Goal: Find specific page/section: Find specific page/section

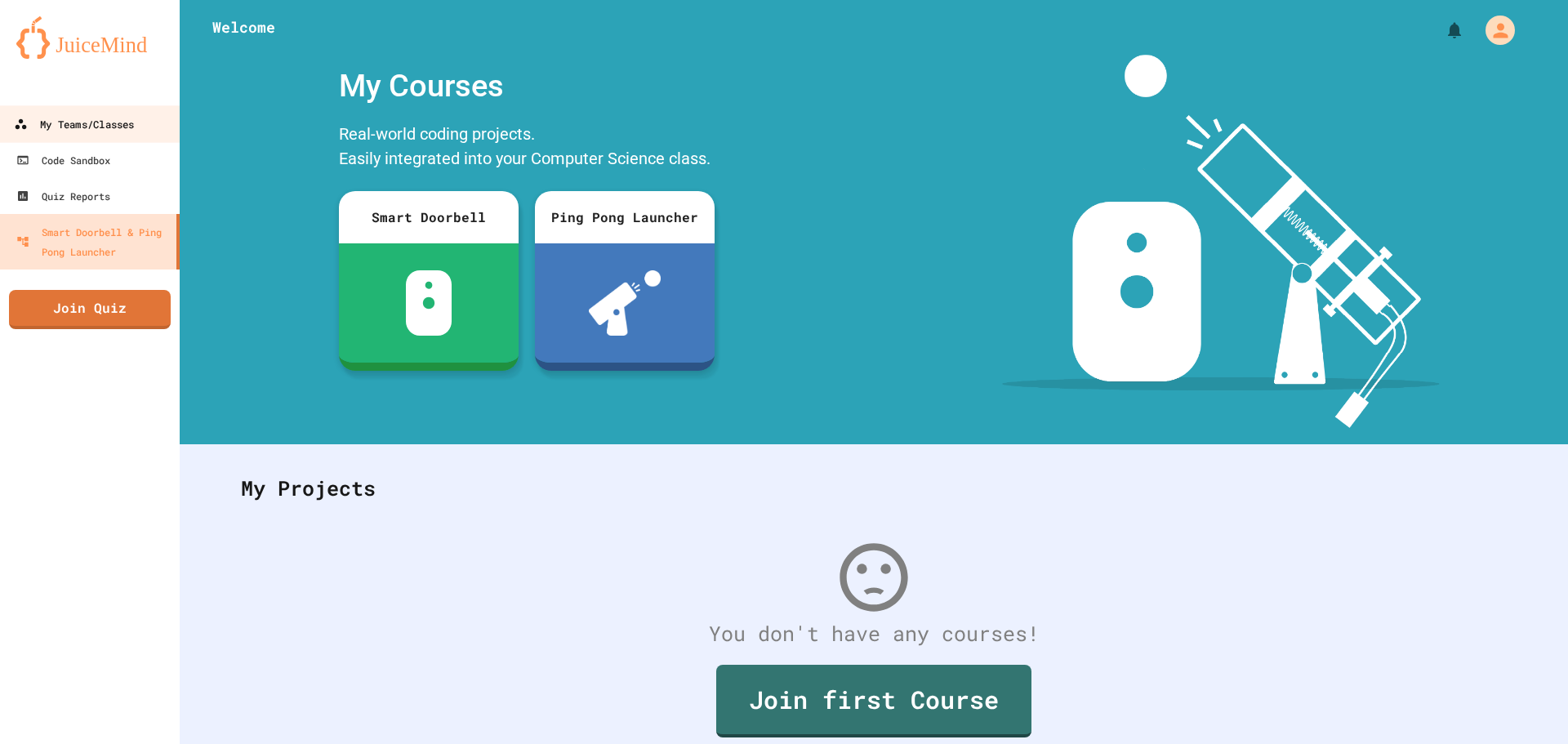
click at [54, 137] on link "My Teams/Classes" at bounding box center [90, 123] width 186 height 37
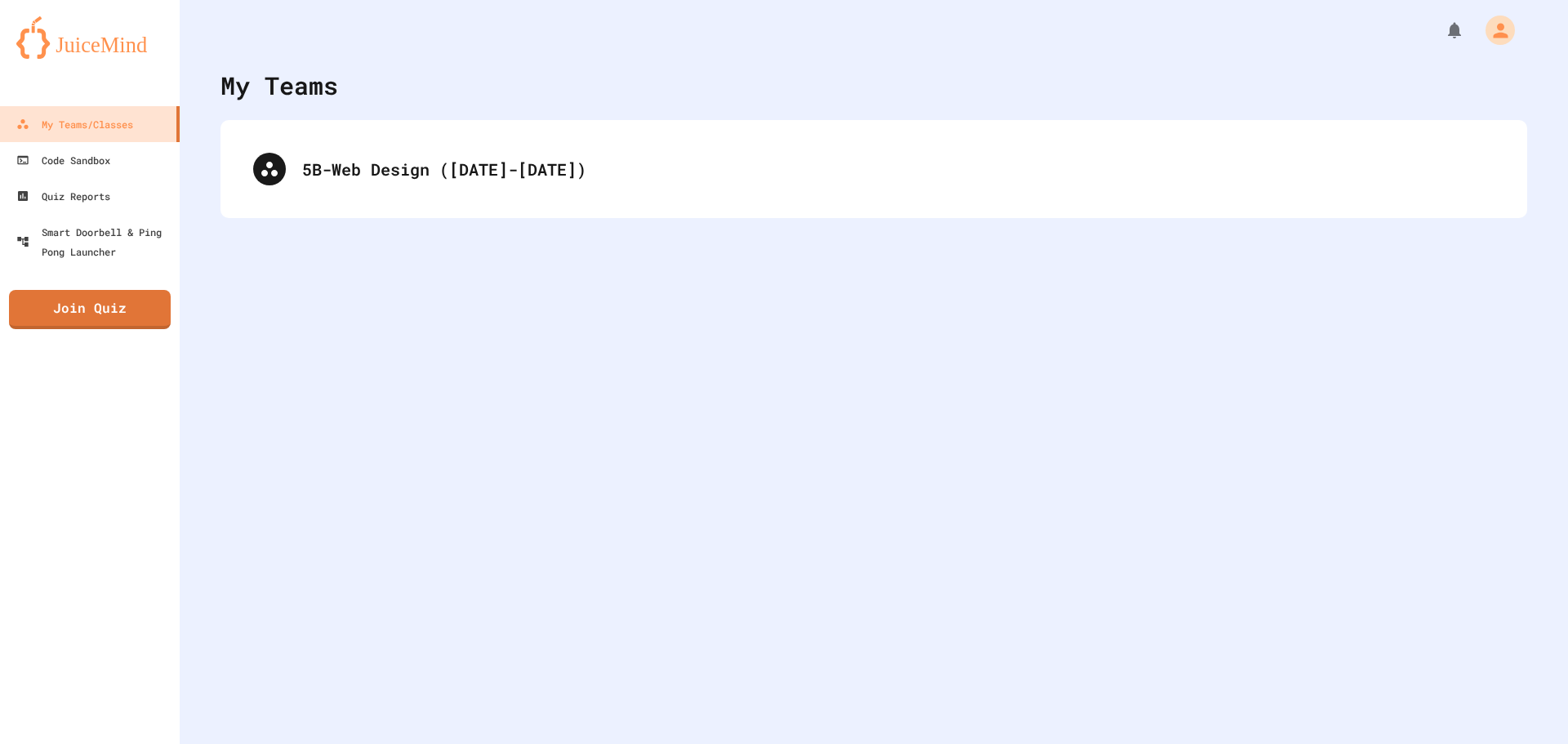
click at [294, 111] on div "My Teams 5B-Web Design ([DATE]-[DATE])" at bounding box center [874, 372] width 1388 height 744
click at [307, 132] on div "5B-Web Design ([DATE]-[DATE])" at bounding box center [874, 169] width 1306 height 98
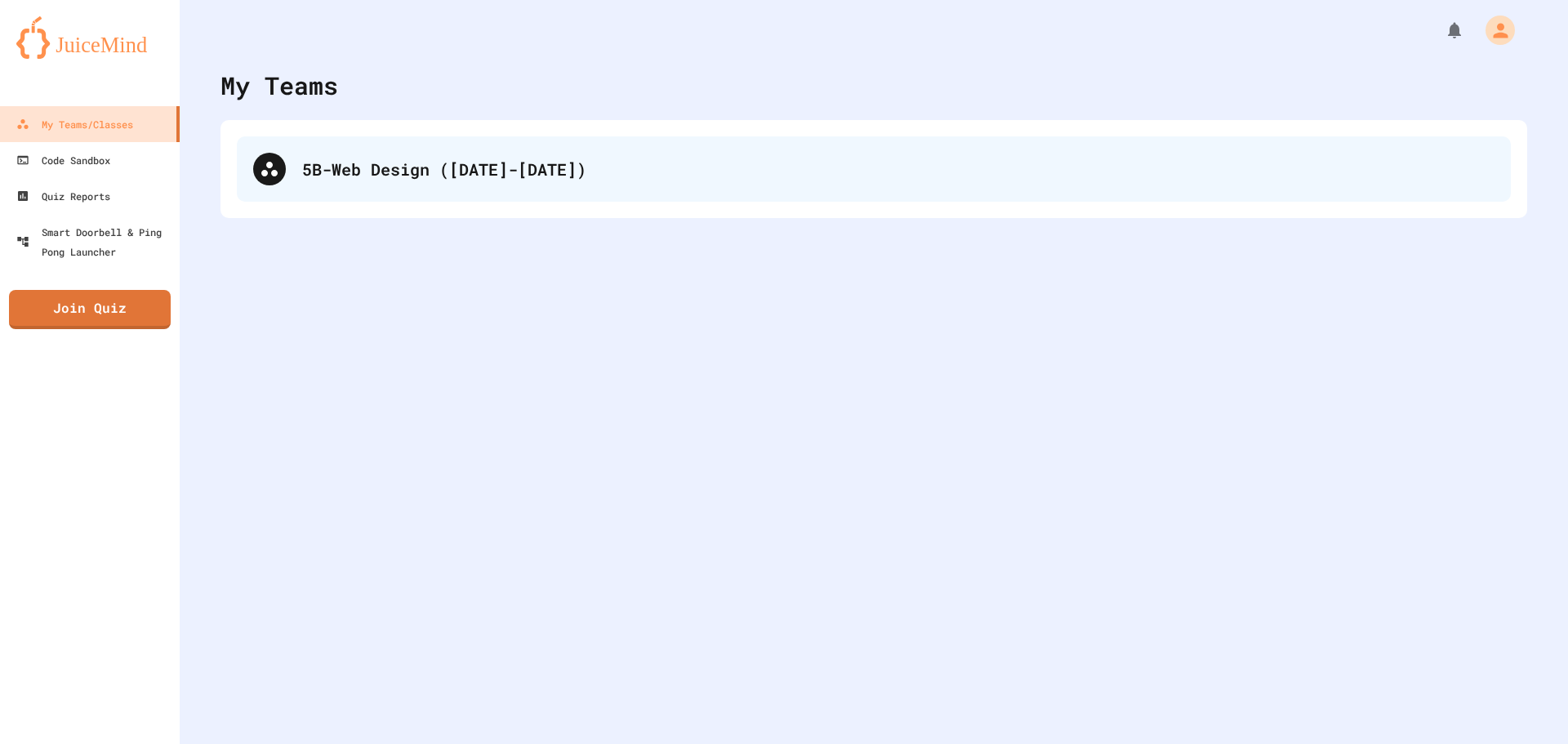
click at [308, 149] on div "5B-Web Design ([DATE]-[DATE])" at bounding box center [873, 169] width 1274 height 65
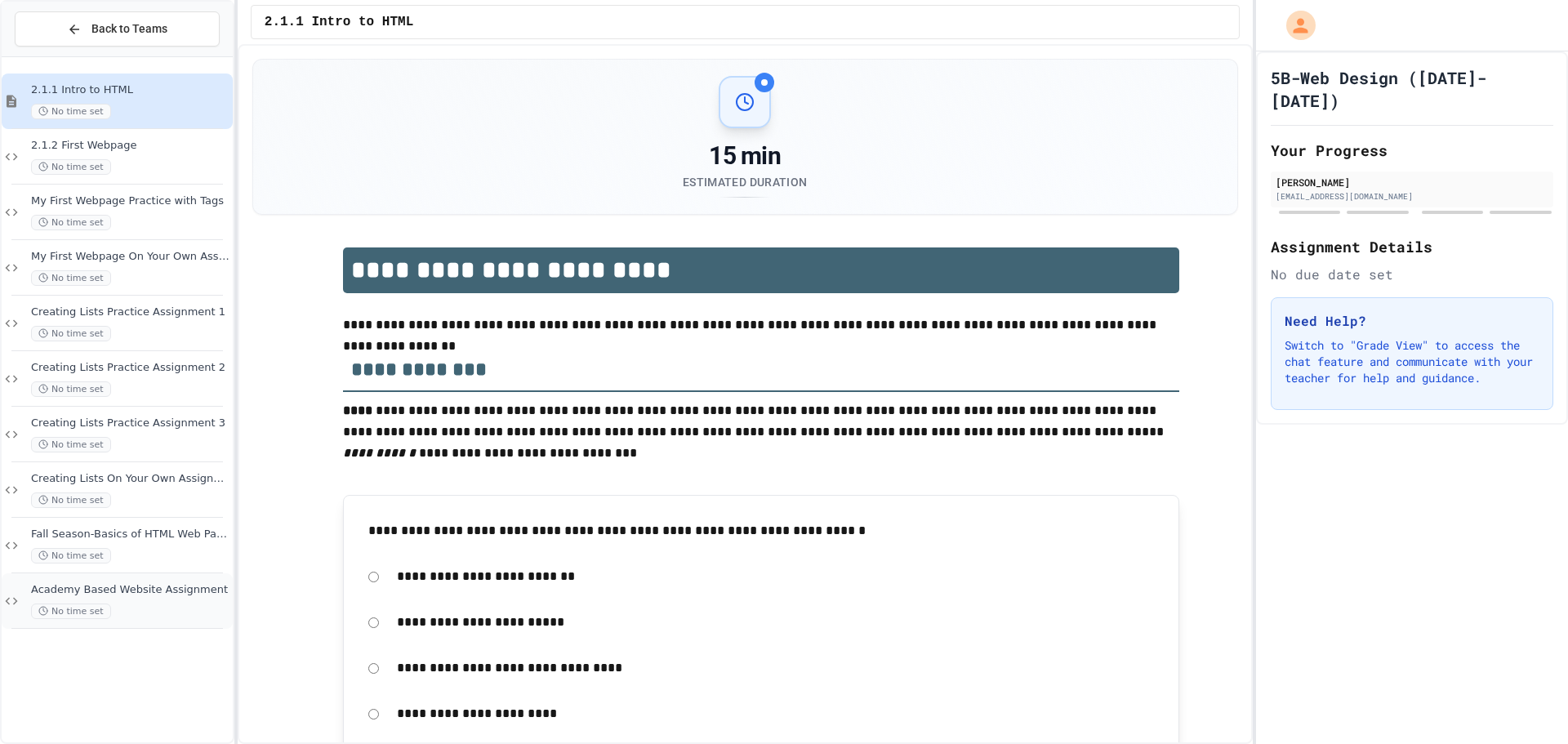
click at [96, 591] on span "Academy Based Website Assignment" at bounding box center [130, 590] width 198 height 14
